Goal: Information Seeking & Learning: Learn about a topic

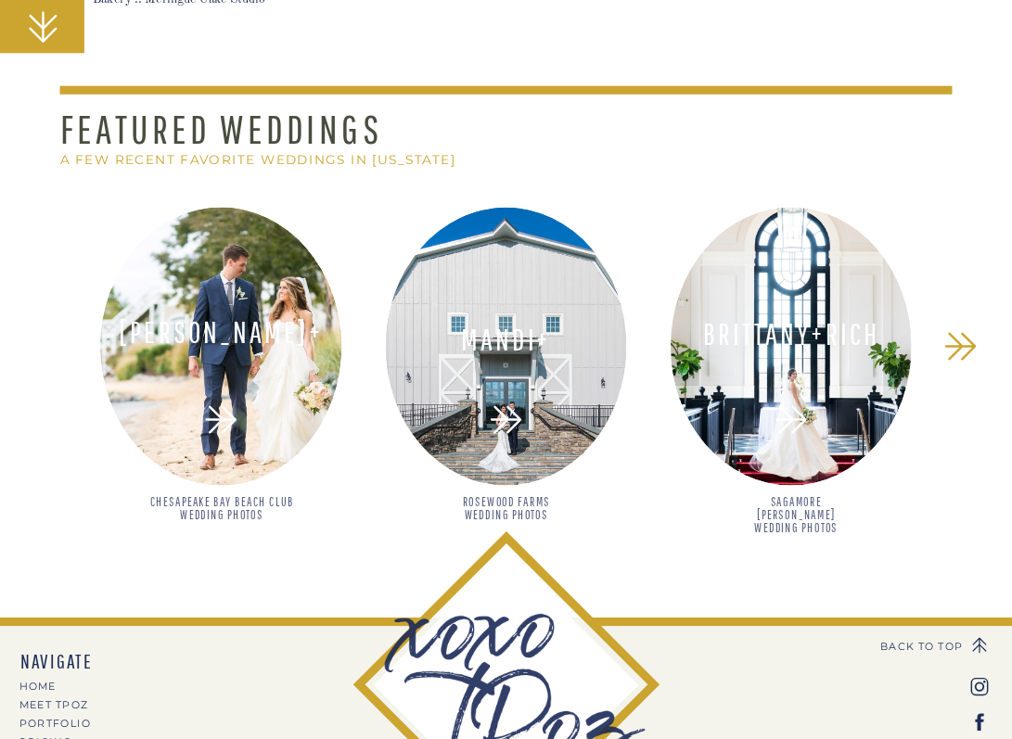
scroll to position [11349, 0]
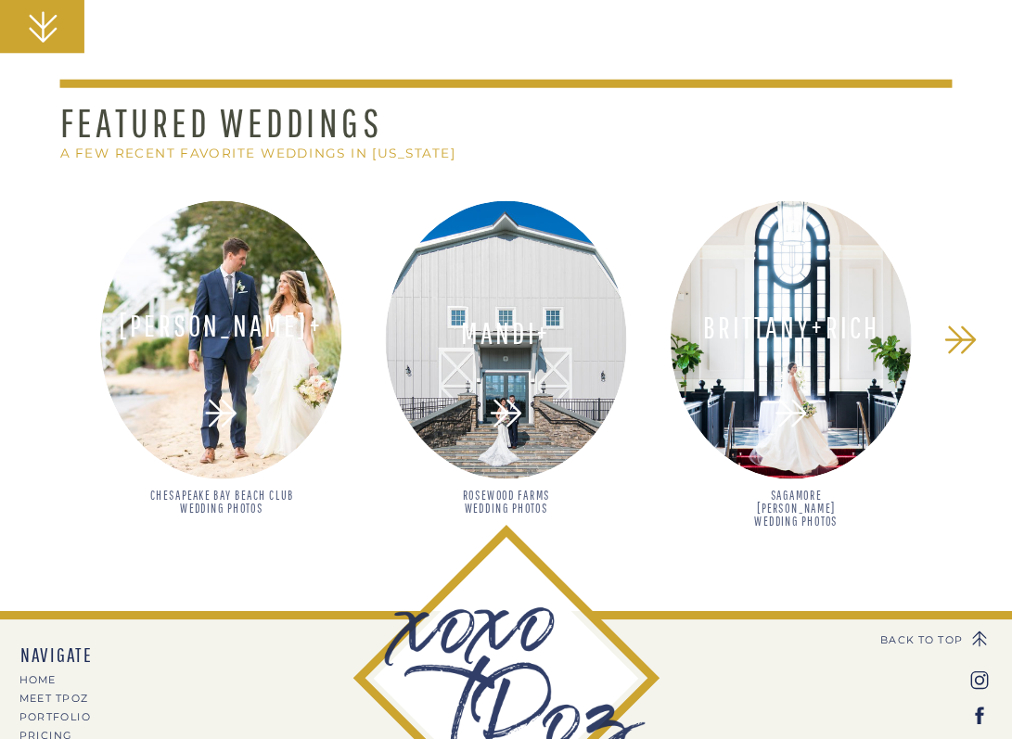
click at [781, 327] on h3 "Brittany+Rich" at bounding box center [792, 329] width 220 height 32
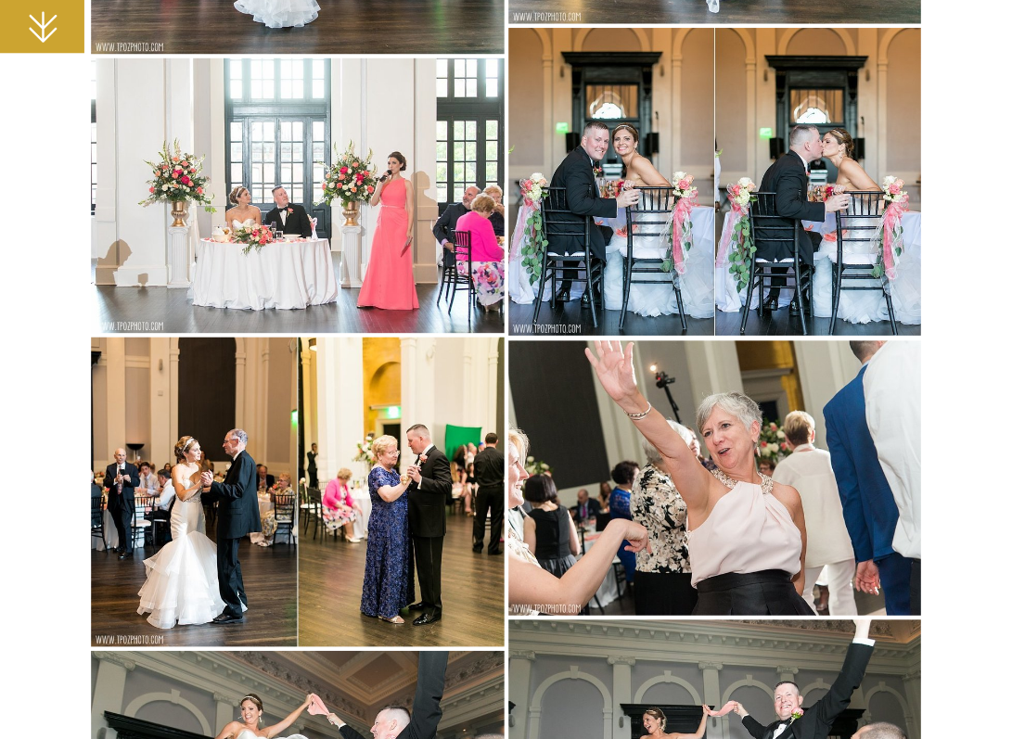
scroll to position [12090, 0]
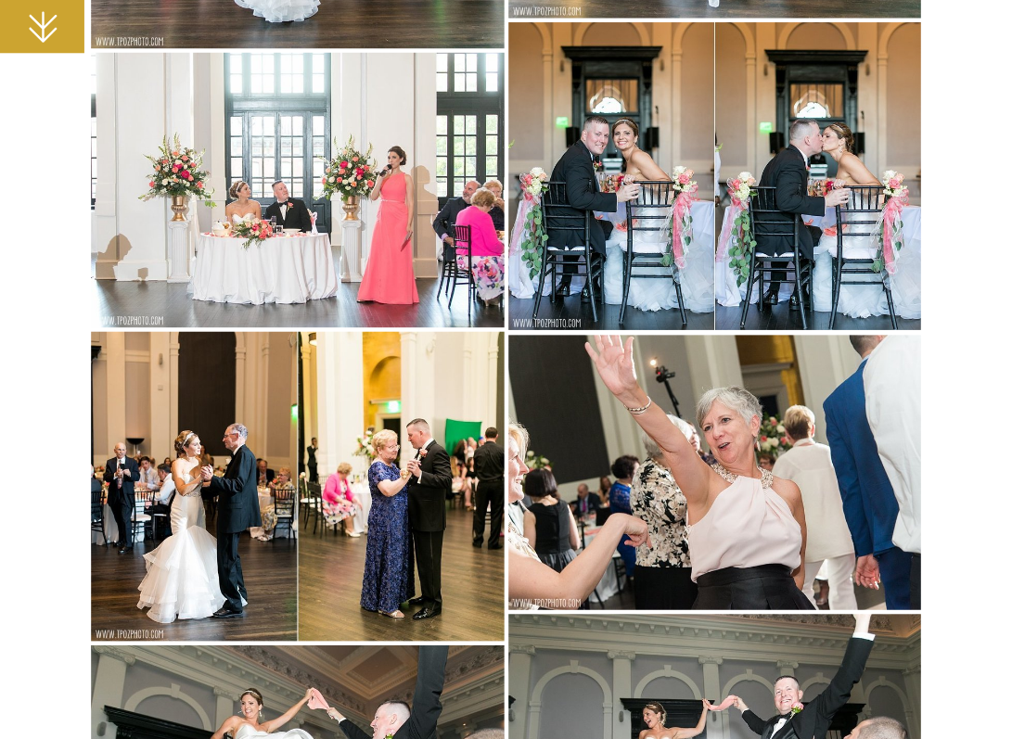
click at [404, 260] on img at bounding box center [297, 190] width 413 height 275
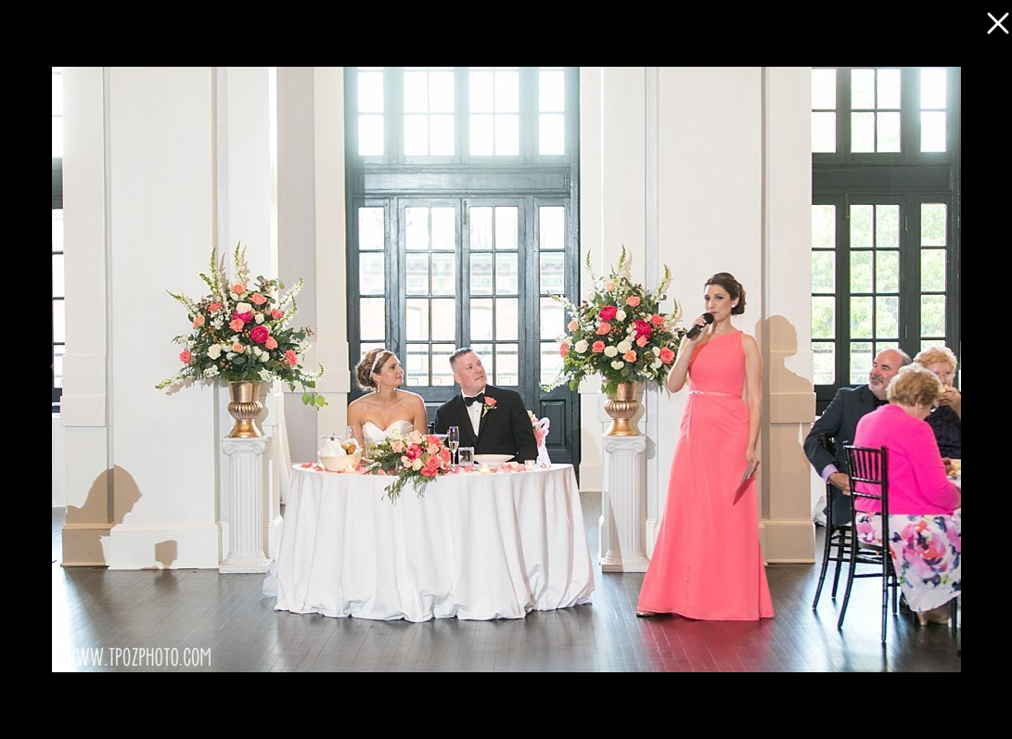
click at [995, 28] on icon at bounding box center [993, 18] width 37 height 37
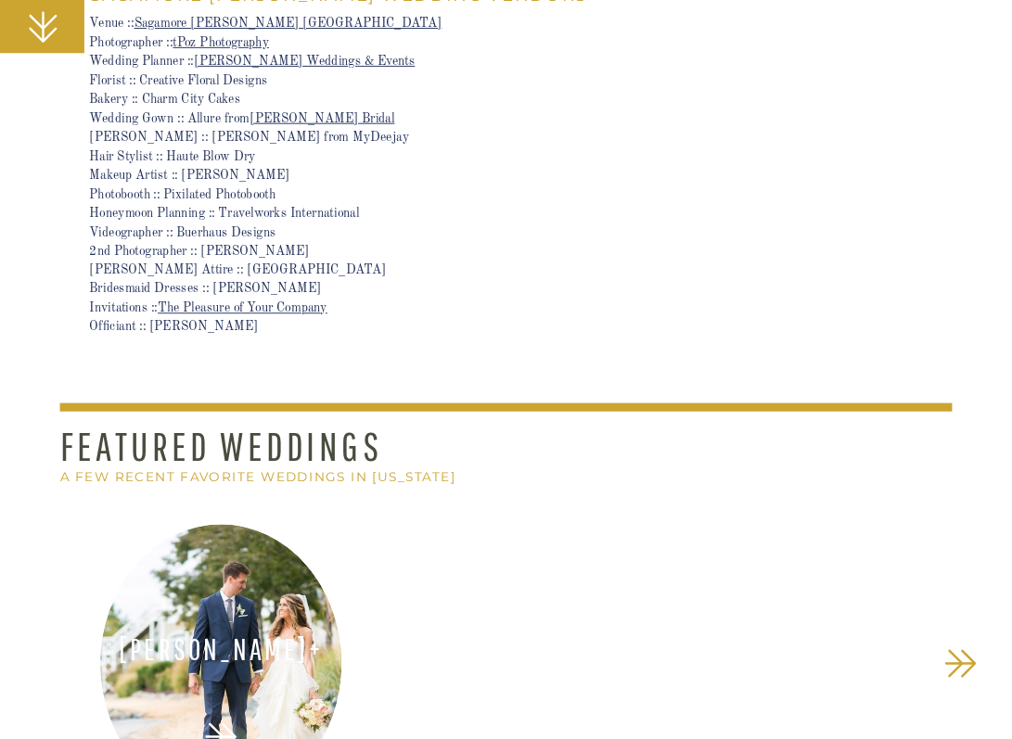
scroll to position [16355, 0]
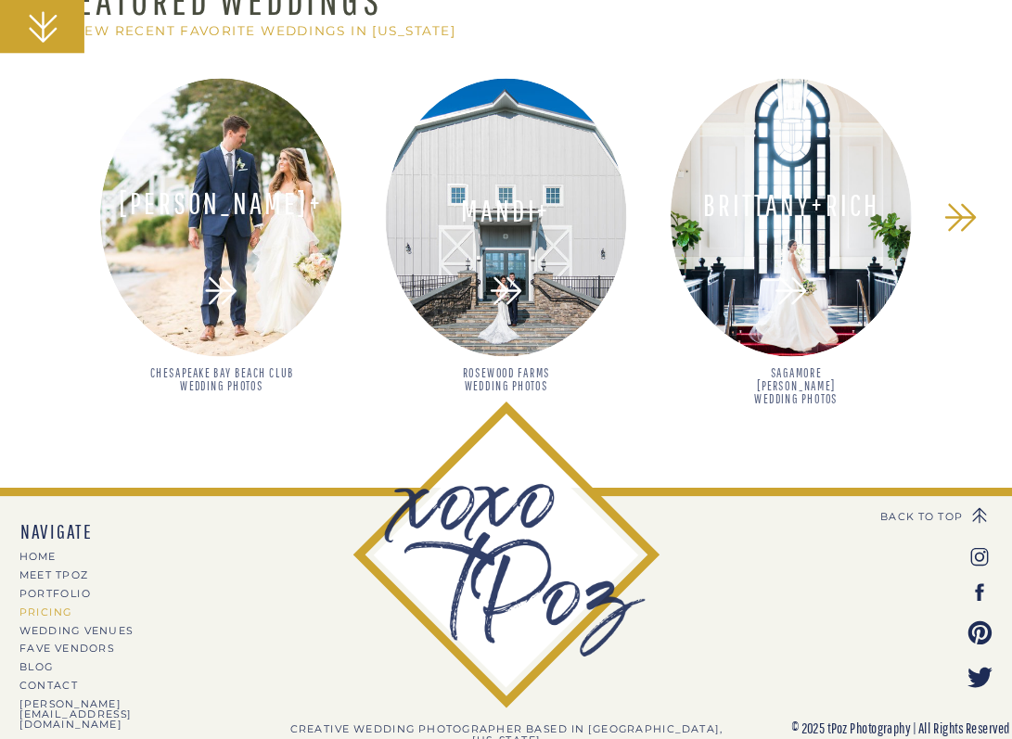
click at [59, 614] on nav "PRICING" at bounding box center [92, 611] width 147 height 9
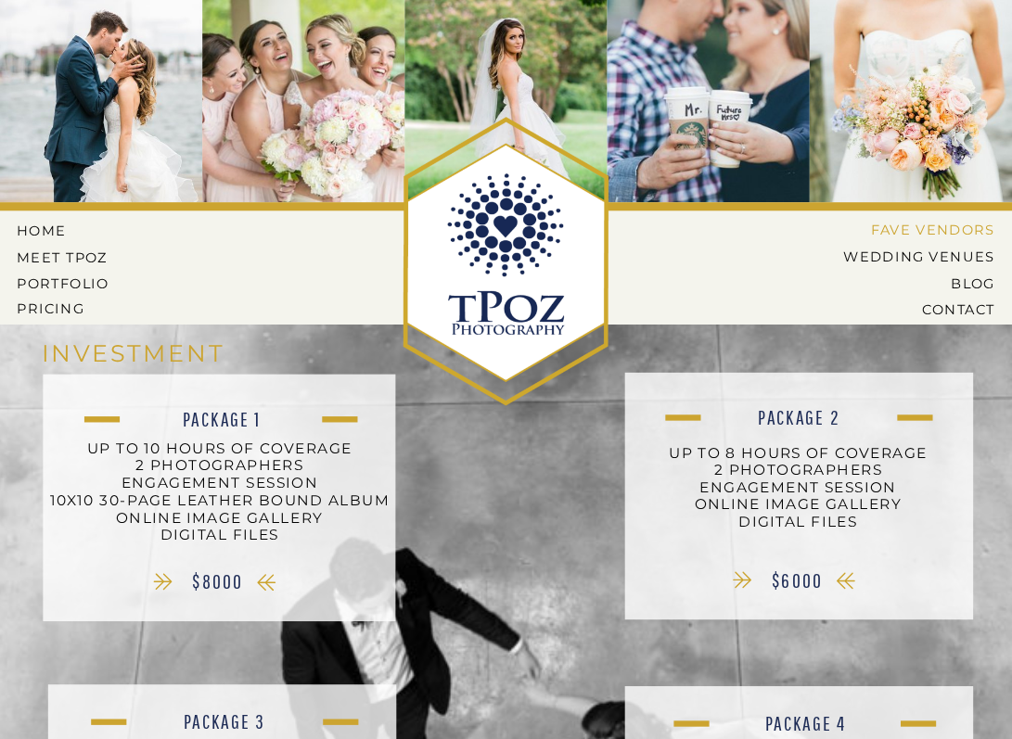
click at [894, 228] on nav "Fave Vendors" at bounding box center [926, 229] width 138 height 15
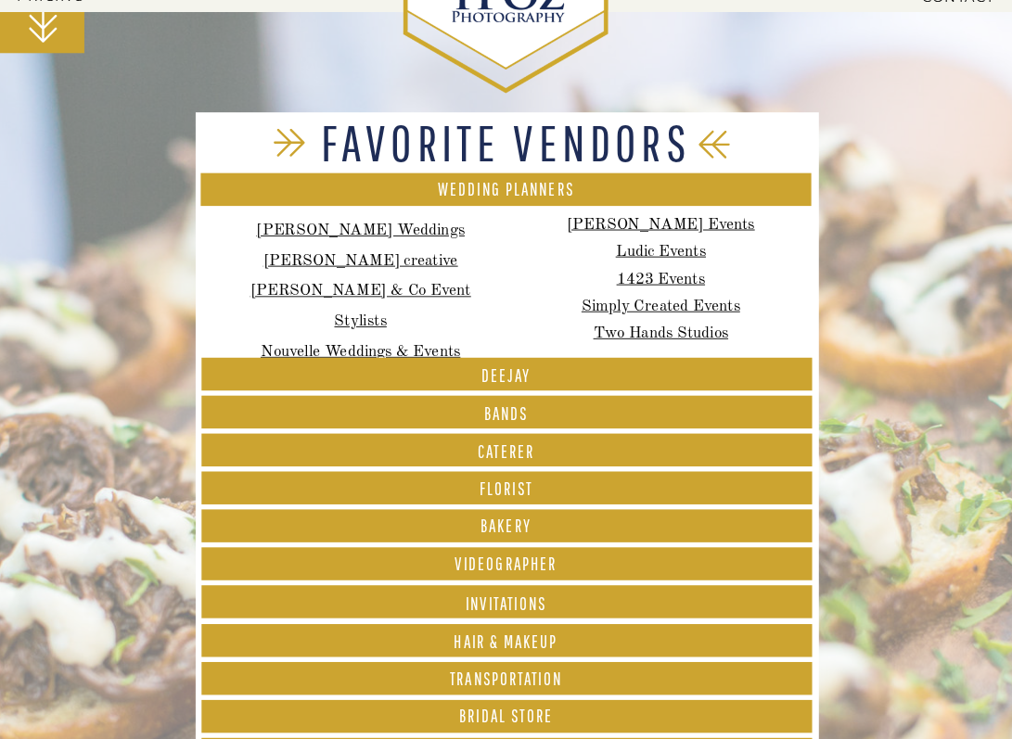
scroll to position [309, 0]
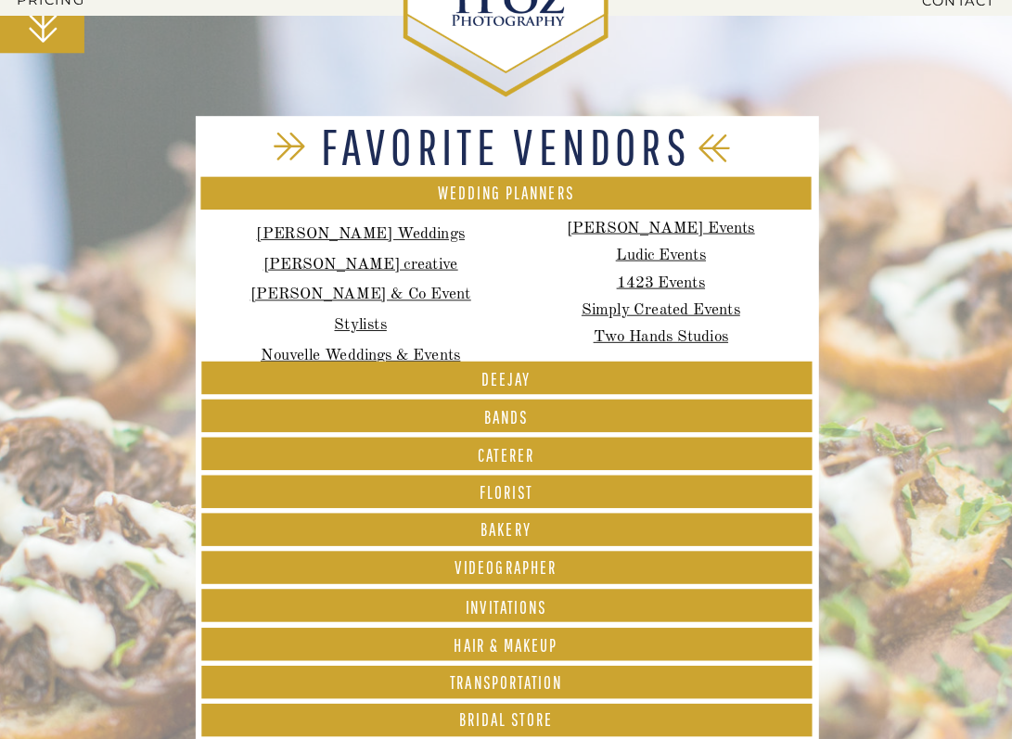
click at [506, 423] on font "BANDS" at bounding box center [506, 417] width 45 height 20
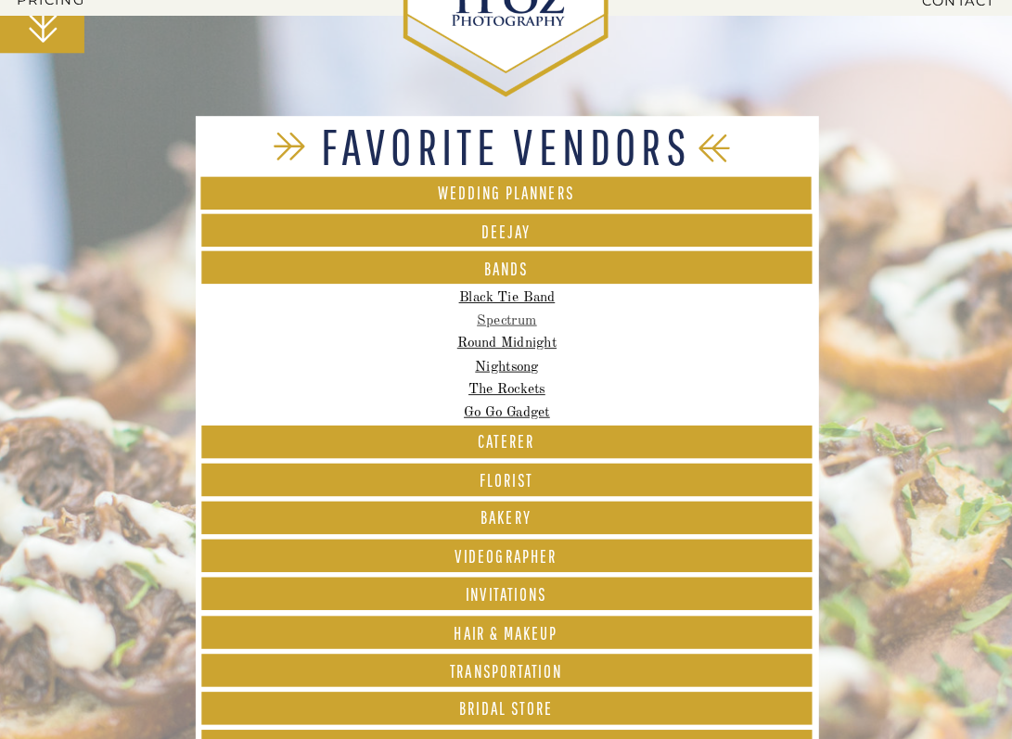
click at [519, 318] on link "Spectrum" at bounding box center [507, 320] width 60 height 14
click at [503, 635] on font "Hair & Makeup" at bounding box center [505, 633] width 104 height 20
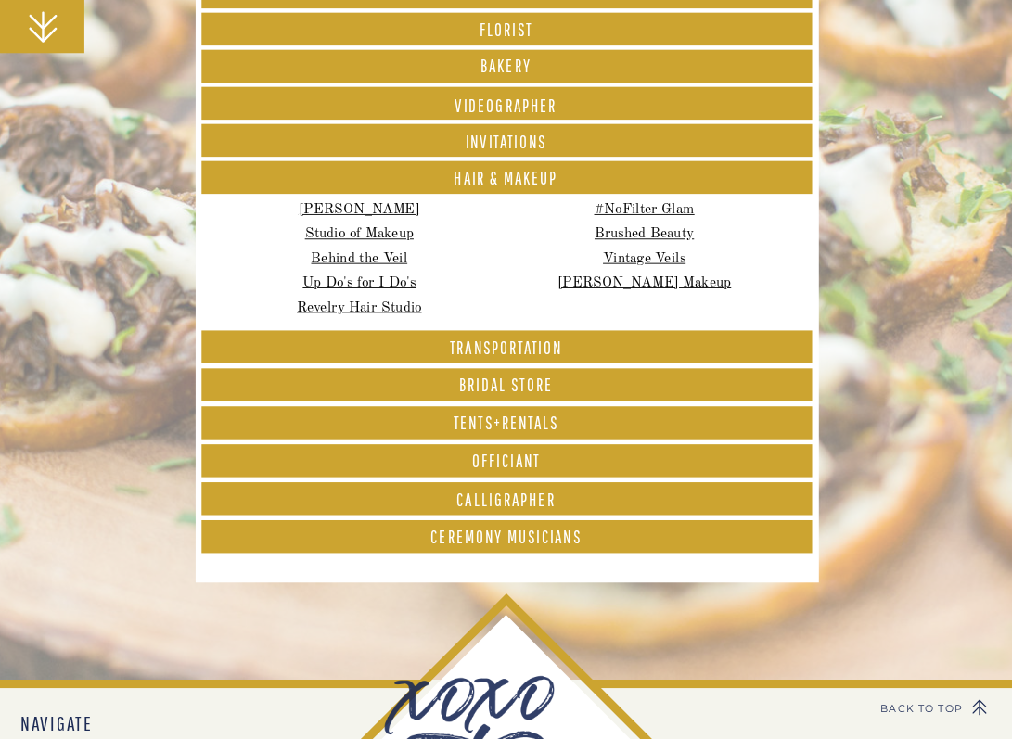
scroll to position [626, 0]
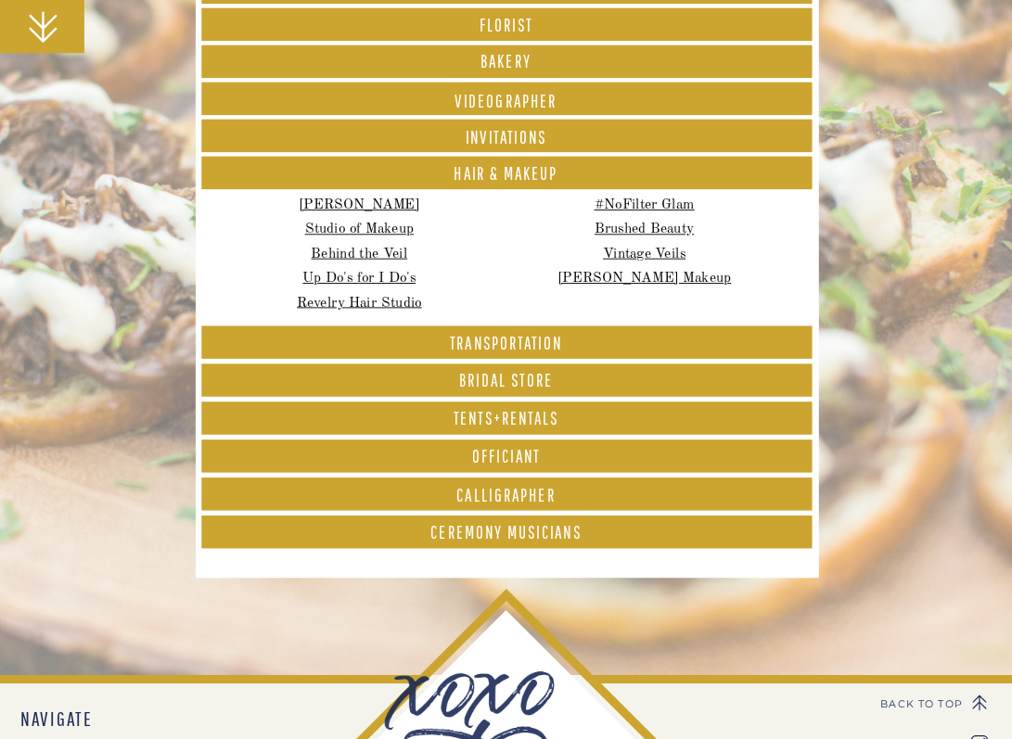
click at [523, 378] on font "Bridal Store" at bounding box center [506, 380] width 94 height 20
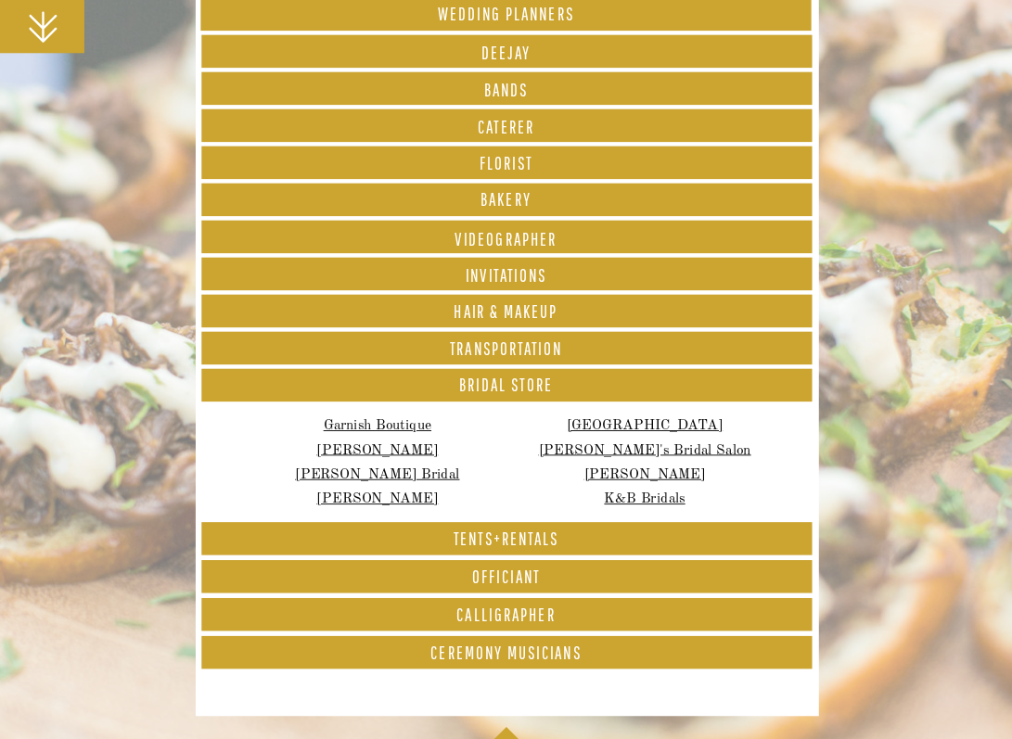
scroll to position [482, 0]
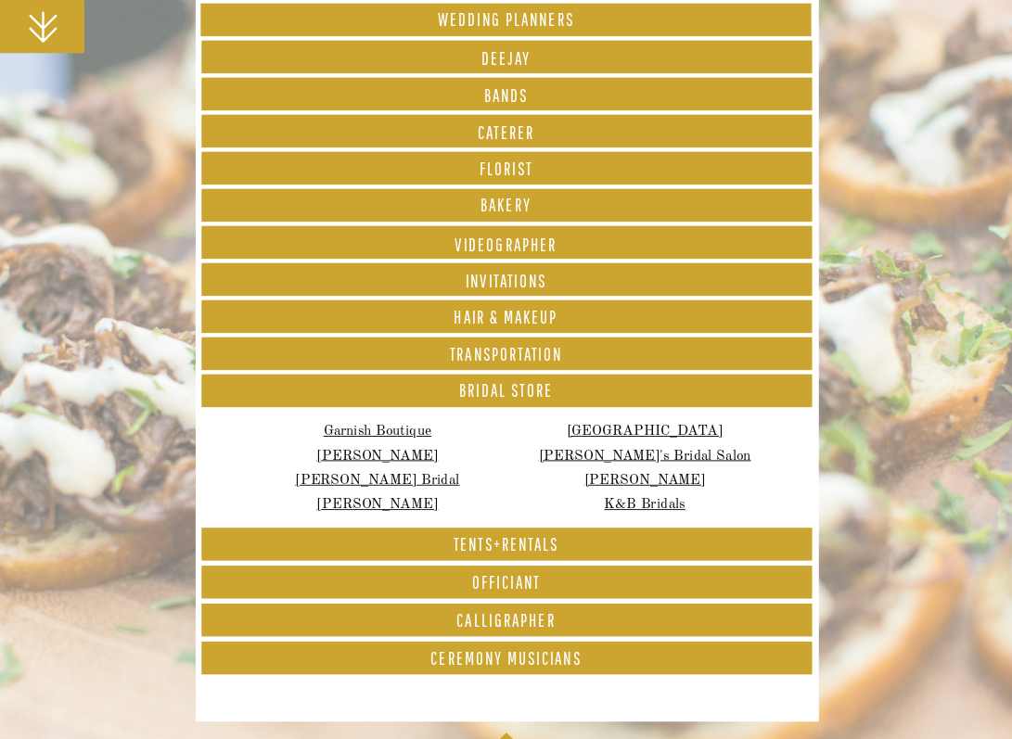
click at [522, 284] on font "Invitations" at bounding box center [506, 281] width 81 height 20
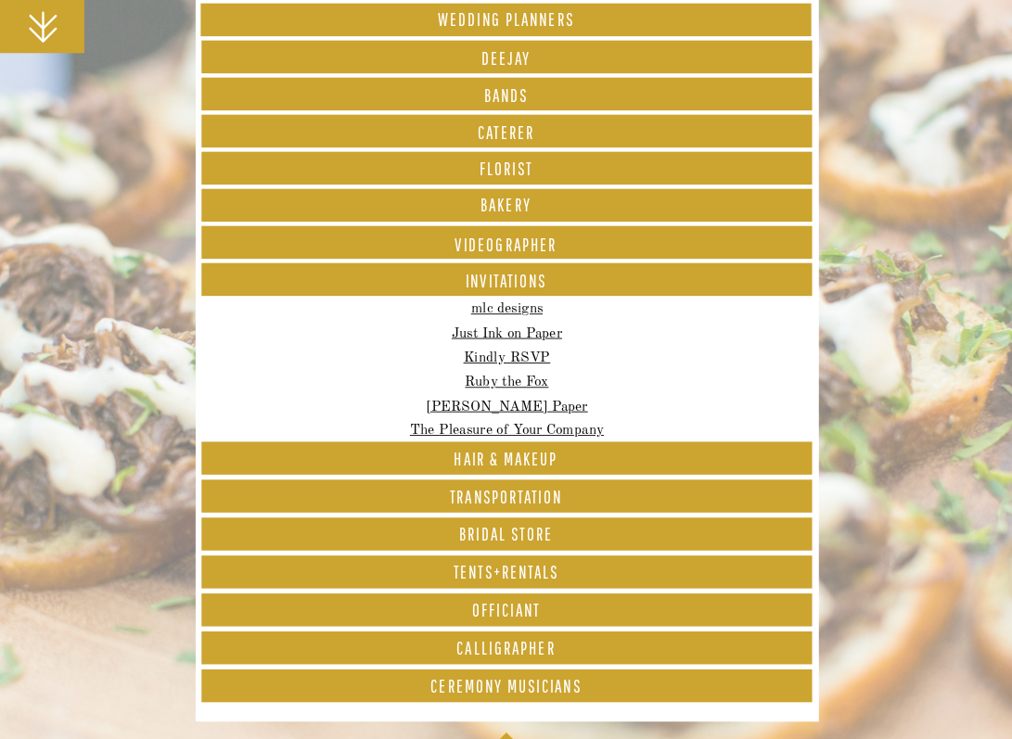
click at [516, 248] on font "Videographer" at bounding box center [505, 245] width 102 height 20
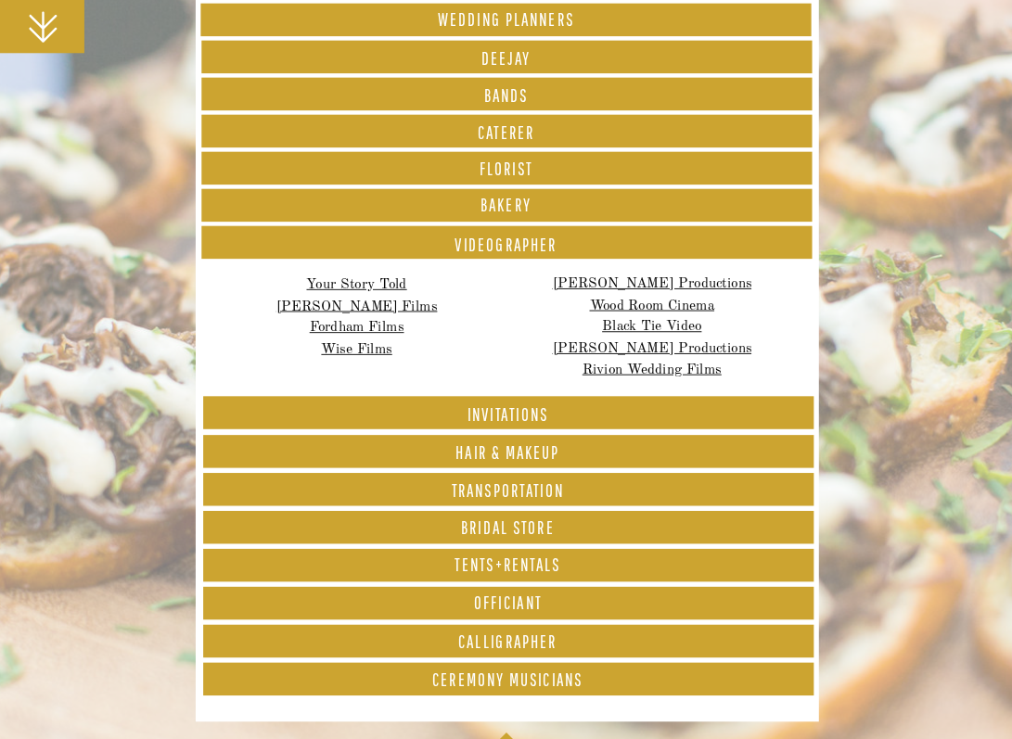
click at [518, 209] on font "Bakery" at bounding box center [505, 205] width 51 height 20
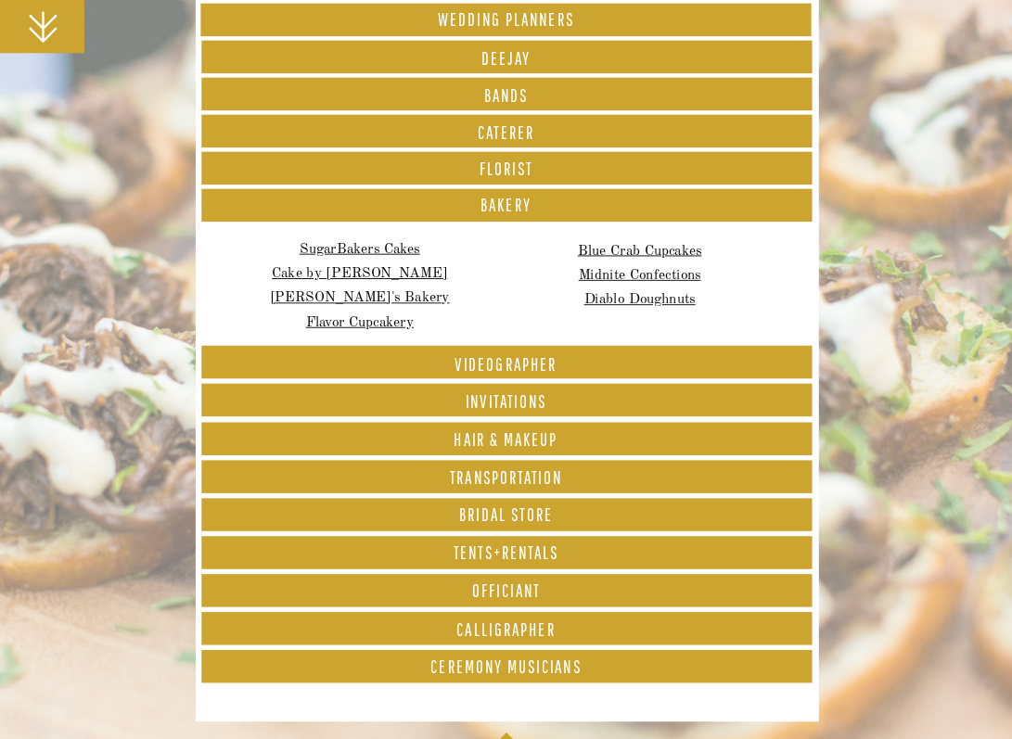
click at [513, 172] on font "FLORIST" at bounding box center [506, 169] width 54 height 20
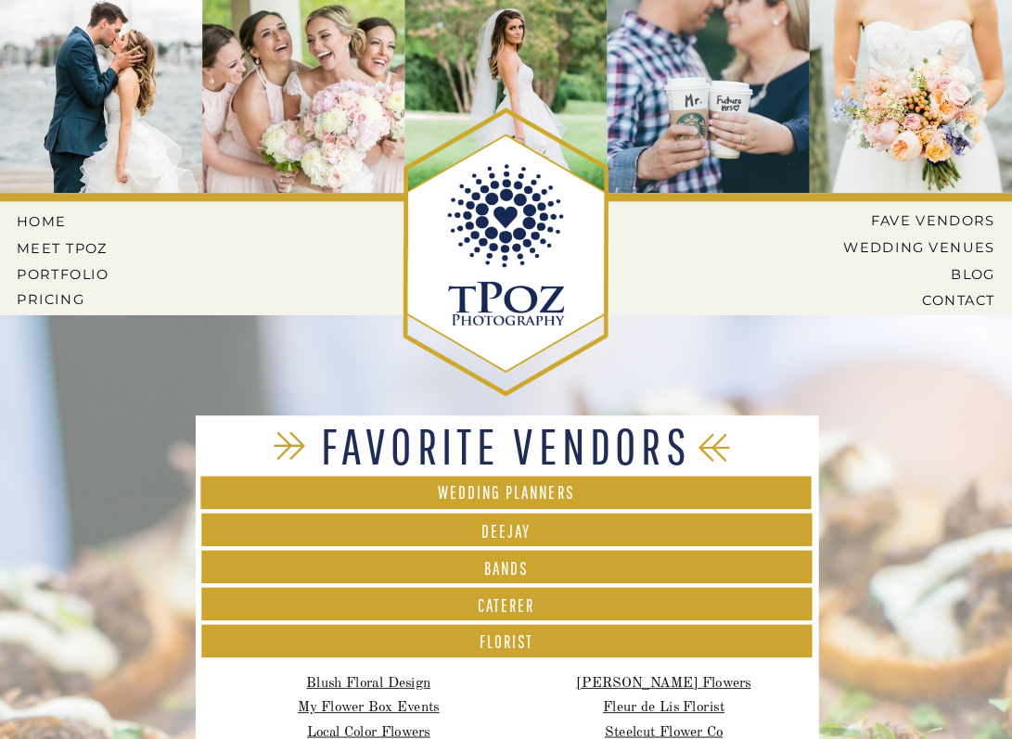
scroll to position [0, 0]
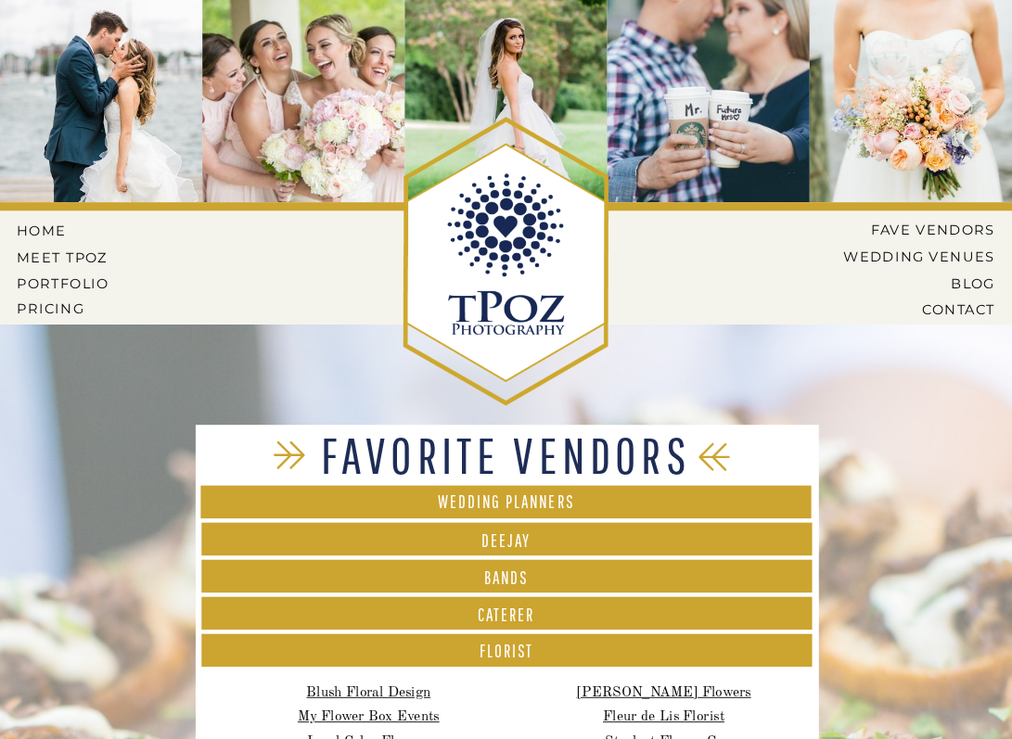
click at [356, 126] on div at bounding box center [303, 101] width 202 height 202
